Goal: Use online tool/utility: Utilize a website feature to perform a specific function

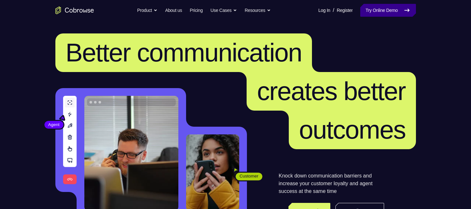
click at [389, 12] on link "Try Online Demo" at bounding box center [387, 10] width 55 height 13
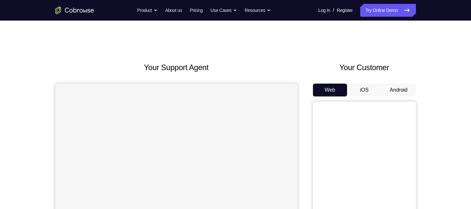
click at [390, 90] on button "Android" at bounding box center [398, 90] width 34 height 13
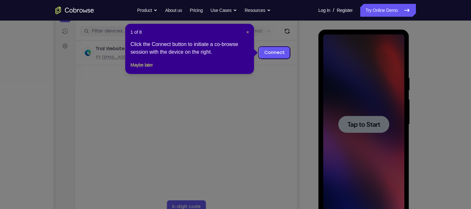
click at [249, 33] on div "1 of 8 × Click the Connect button to initiate a co-browse session with the devi…" at bounding box center [189, 49] width 129 height 50
click at [247, 33] on span "×" at bounding box center [247, 32] width 3 height 5
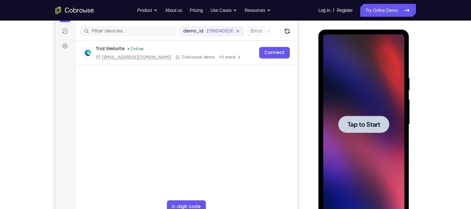
click at [364, 116] on div at bounding box center [363, 124] width 51 height 17
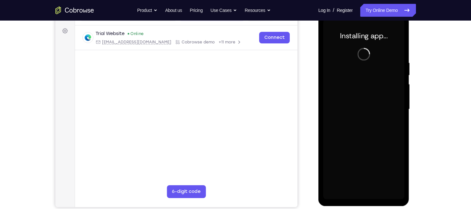
scroll to position [92, 0]
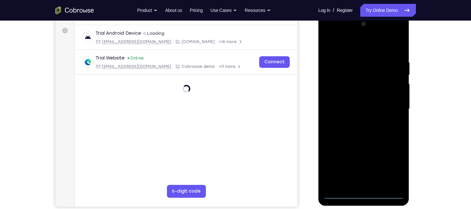
click at [364, 195] on div at bounding box center [363, 109] width 81 height 180
click at [394, 165] on div at bounding box center [363, 109] width 81 height 180
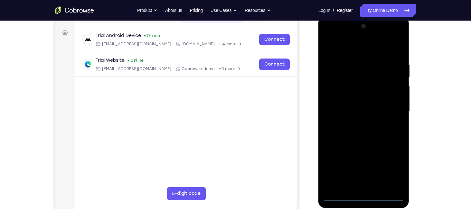
scroll to position [90, 0]
click at [354, 48] on div at bounding box center [363, 111] width 81 height 180
click at [388, 105] on div at bounding box center [363, 111] width 81 height 180
click at [357, 122] on div at bounding box center [363, 111] width 81 height 180
click at [347, 107] on div at bounding box center [363, 111] width 81 height 180
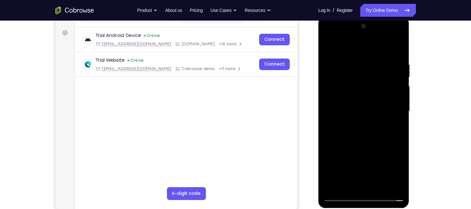
click at [339, 94] on div at bounding box center [363, 111] width 81 height 180
click at [343, 111] on div at bounding box center [363, 111] width 81 height 180
click at [342, 132] on div at bounding box center [363, 111] width 81 height 180
click at [396, 51] on div at bounding box center [363, 111] width 81 height 180
click at [397, 53] on div at bounding box center [363, 111] width 81 height 180
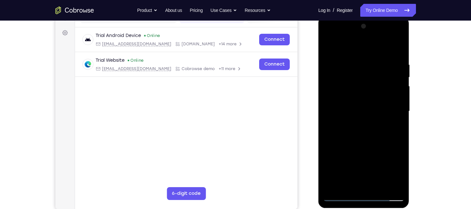
drag, startPoint x: 380, startPoint y: 133, endPoint x: 379, endPoint y: 121, distance: 11.6
click at [379, 121] on div at bounding box center [363, 111] width 81 height 180
click at [400, 129] on div at bounding box center [363, 111] width 81 height 180
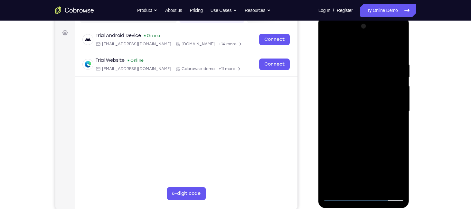
click at [379, 187] on div at bounding box center [363, 111] width 81 height 180
click at [359, 144] on div at bounding box center [363, 111] width 81 height 180
click at [329, 46] on div at bounding box center [363, 111] width 81 height 180
click at [356, 59] on div at bounding box center [363, 111] width 81 height 180
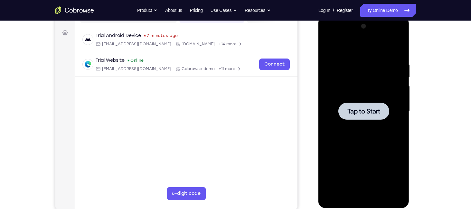
click at [371, 120] on div at bounding box center [363, 111] width 81 height 180
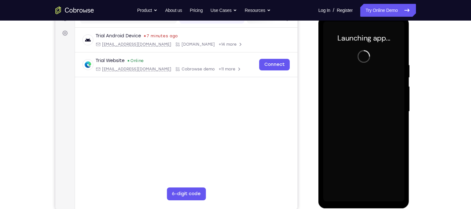
scroll to position [88, 0]
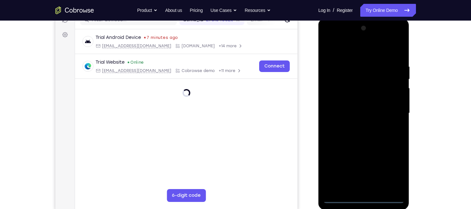
click at [364, 197] on div at bounding box center [363, 113] width 81 height 180
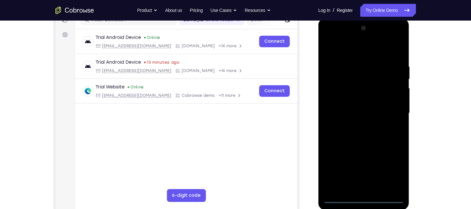
click at [394, 172] on div at bounding box center [363, 113] width 81 height 180
click at [379, 144] on div at bounding box center [363, 113] width 81 height 180
click at [393, 113] on div at bounding box center [363, 113] width 81 height 180
click at [358, 125] on div at bounding box center [363, 113] width 81 height 180
click at [347, 110] on div at bounding box center [363, 113] width 81 height 180
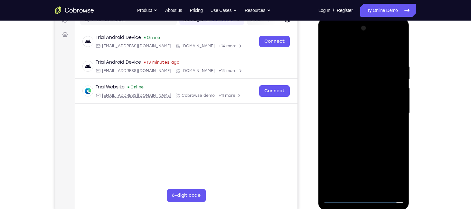
click at [347, 102] on div at bounding box center [363, 113] width 81 height 180
click at [361, 114] on div at bounding box center [363, 113] width 81 height 180
click at [398, 59] on div at bounding box center [363, 113] width 81 height 180
click at [379, 186] on div at bounding box center [363, 113] width 81 height 180
click at [373, 147] on div at bounding box center [363, 113] width 81 height 180
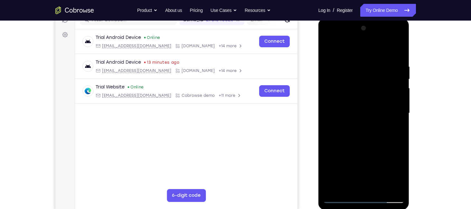
click at [393, 48] on div at bounding box center [363, 113] width 81 height 180
click at [328, 46] on div at bounding box center [363, 113] width 81 height 180
click at [353, 63] on div at bounding box center [363, 113] width 81 height 180
click at [394, 50] on div at bounding box center [363, 113] width 81 height 180
drag, startPoint x: 392, startPoint y: 65, endPoint x: 364, endPoint y: 66, distance: 28.0
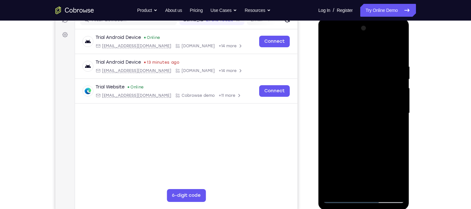
click at [364, 66] on div at bounding box center [363, 113] width 81 height 180
click at [391, 64] on div at bounding box center [363, 113] width 81 height 180
click at [396, 51] on div at bounding box center [363, 113] width 81 height 180
click at [400, 48] on div at bounding box center [363, 113] width 81 height 180
click at [329, 47] on div at bounding box center [363, 113] width 81 height 180
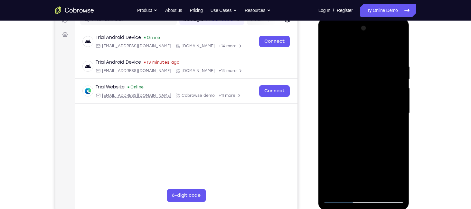
click at [378, 187] on div at bounding box center [363, 113] width 81 height 180
click at [329, 46] on div at bounding box center [363, 113] width 81 height 180
drag, startPoint x: 351, startPoint y: 163, endPoint x: 360, endPoint y: 111, distance: 53.2
click at [360, 111] on div at bounding box center [363, 113] width 81 height 180
drag, startPoint x: 351, startPoint y: 143, endPoint x: 363, endPoint y: 81, distance: 63.2
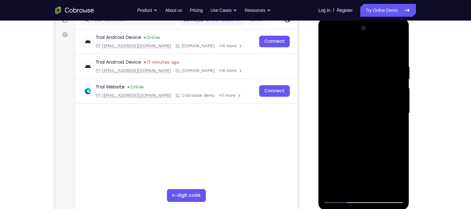
click at [363, 81] on div at bounding box center [363, 113] width 81 height 180
drag, startPoint x: 355, startPoint y: 144, endPoint x: 359, endPoint y: 98, distance: 46.6
click at [359, 98] on div at bounding box center [363, 113] width 81 height 180
click at [398, 110] on div at bounding box center [363, 113] width 81 height 180
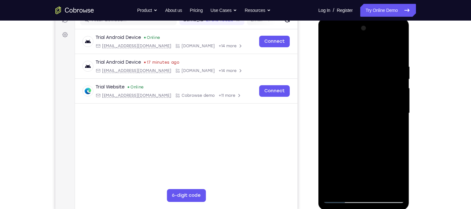
click at [398, 110] on div at bounding box center [363, 113] width 81 height 180
drag, startPoint x: 373, startPoint y: 149, endPoint x: 379, endPoint y: 90, distance: 59.3
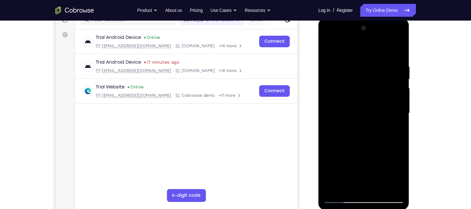
click at [379, 90] on div at bounding box center [363, 113] width 81 height 180
drag, startPoint x: 361, startPoint y: 153, endPoint x: 362, endPoint y: 123, distance: 29.6
click at [362, 123] on div at bounding box center [363, 113] width 81 height 180
drag, startPoint x: 356, startPoint y: 148, endPoint x: 363, endPoint y: 99, distance: 50.1
click at [363, 99] on div at bounding box center [363, 113] width 81 height 180
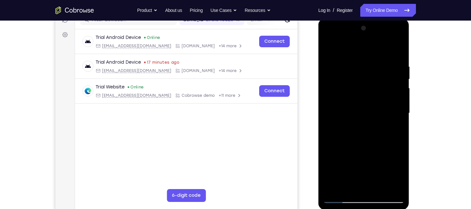
drag, startPoint x: 363, startPoint y: 131, endPoint x: 378, endPoint y: 54, distance: 78.1
click at [378, 54] on div at bounding box center [363, 113] width 81 height 180
drag, startPoint x: 356, startPoint y: 138, endPoint x: 363, endPoint y: 75, distance: 63.5
click at [359, 87] on div at bounding box center [363, 113] width 81 height 180
drag, startPoint x: 357, startPoint y: 148, endPoint x: 368, endPoint y: 85, distance: 64.1
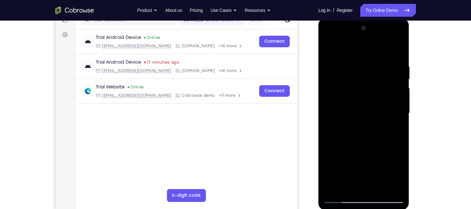
click at [368, 85] on div at bounding box center [363, 113] width 81 height 180
click at [399, 110] on div at bounding box center [363, 113] width 81 height 180
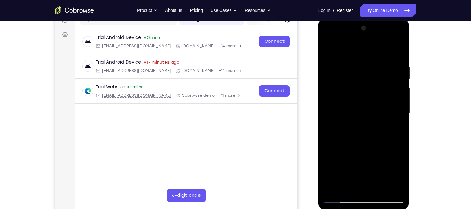
click at [399, 110] on div at bounding box center [363, 113] width 81 height 180
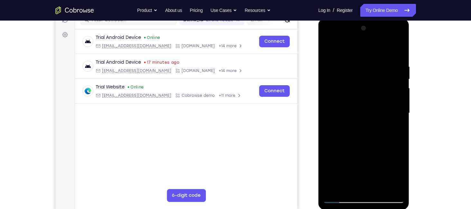
click at [399, 110] on div at bounding box center [363, 113] width 81 height 180
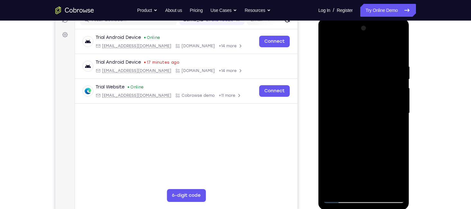
drag, startPoint x: 381, startPoint y: 137, endPoint x: 382, endPoint y: 86, distance: 51.5
click at [382, 86] on div at bounding box center [363, 113] width 81 height 180
drag, startPoint x: 354, startPoint y: 150, endPoint x: 367, endPoint y: 95, distance: 56.4
click at [367, 95] on div at bounding box center [363, 113] width 81 height 180
drag, startPoint x: 356, startPoint y: 158, endPoint x: 367, endPoint y: 87, distance: 71.6
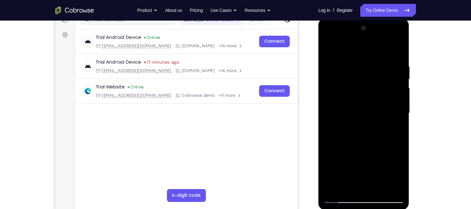
click at [367, 87] on div at bounding box center [363, 113] width 81 height 180
click at [398, 92] on div at bounding box center [363, 113] width 81 height 180
drag, startPoint x: 371, startPoint y: 104, endPoint x: 367, endPoint y: 120, distance: 16.7
click at [367, 120] on div at bounding box center [363, 113] width 81 height 180
click at [398, 108] on div at bounding box center [363, 113] width 81 height 180
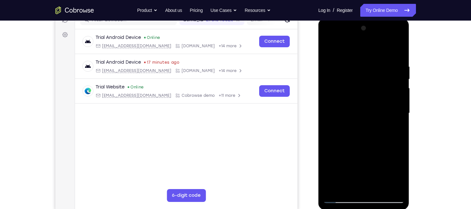
click at [398, 108] on div at bounding box center [363, 113] width 81 height 180
drag, startPoint x: 381, startPoint y: 142, endPoint x: 379, endPoint y: 89, distance: 53.1
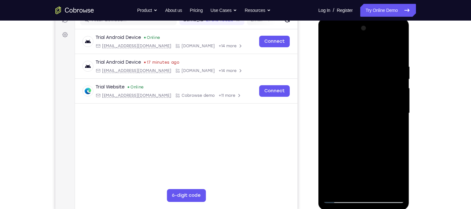
click at [379, 89] on div at bounding box center [363, 113] width 81 height 180
drag, startPoint x: 374, startPoint y: 161, endPoint x: 365, endPoint y: 86, distance: 75.1
click at [365, 86] on div at bounding box center [363, 113] width 81 height 180
drag, startPoint x: 362, startPoint y: 122, endPoint x: 349, endPoint y: 42, distance: 80.8
click at [353, 50] on div at bounding box center [363, 113] width 81 height 180
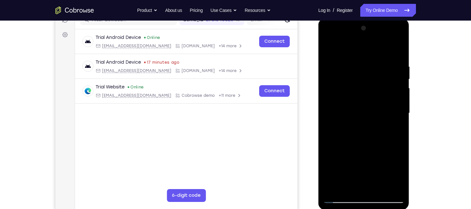
drag, startPoint x: 358, startPoint y: 110, endPoint x: 350, endPoint y: 51, distance: 59.5
click at [350, 51] on div at bounding box center [363, 113] width 81 height 180
drag, startPoint x: 359, startPoint y: 129, endPoint x: 359, endPoint y: 101, distance: 27.7
click at [359, 101] on div at bounding box center [363, 113] width 81 height 180
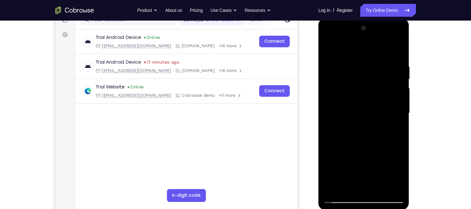
click at [401, 129] on div at bounding box center [363, 113] width 81 height 180
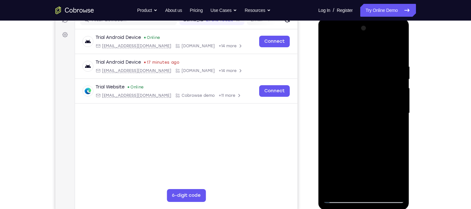
click at [401, 129] on div at bounding box center [363, 113] width 81 height 180
